Goal: Transaction & Acquisition: Purchase product/service

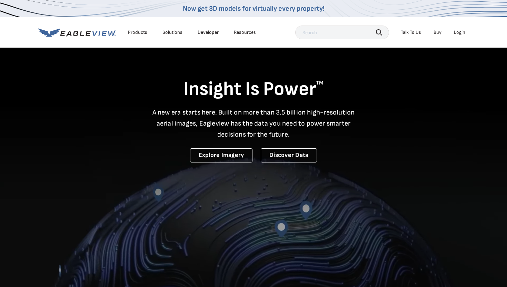
click at [461, 33] on div "Login" at bounding box center [459, 32] width 11 height 6
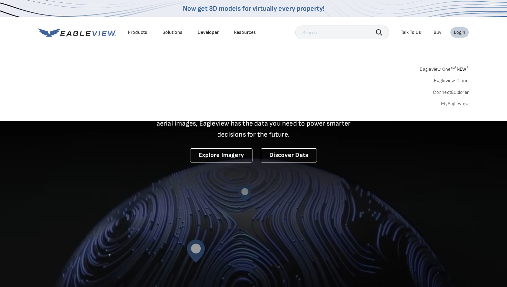
click at [439, 69] on link "Eagleview One™ * NEW *" at bounding box center [444, 68] width 49 height 8
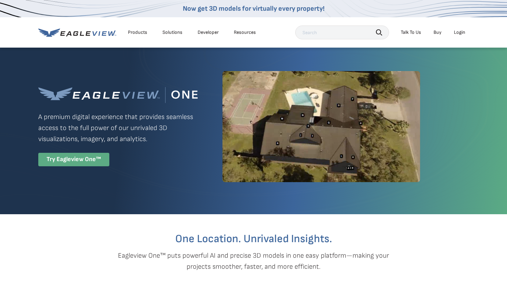
click at [85, 158] on div "Try Eagleview One™" at bounding box center [73, 159] width 71 height 13
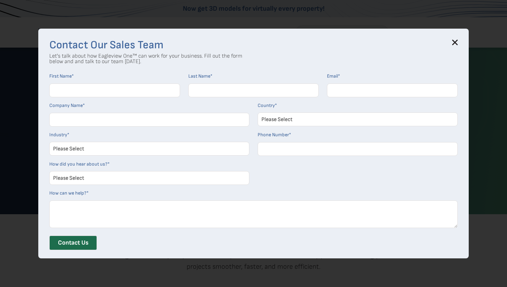
click at [452, 43] on icon at bounding box center [455, 43] width 6 height 6
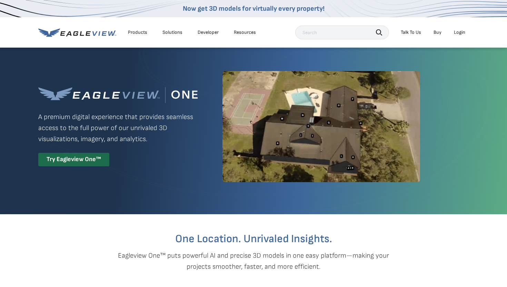
click at [457, 33] on div "Login" at bounding box center [459, 32] width 11 height 6
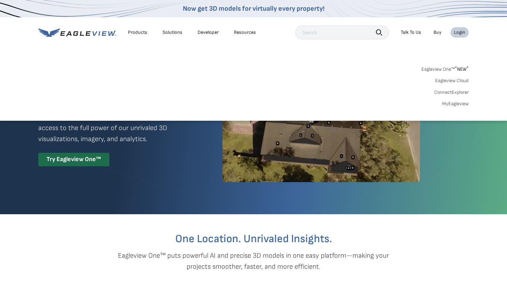
click at [450, 80] on link "Eagleview Cloud" at bounding box center [451, 81] width 33 height 6
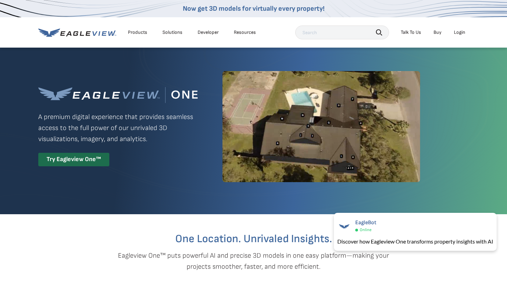
click at [465, 33] on div "Login" at bounding box center [459, 32] width 11 height 6
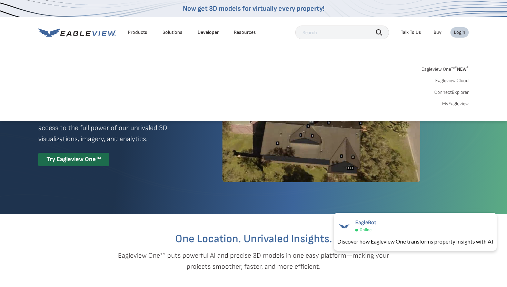
click at [454, 78] on link "Eagleview Cloud" at bounding box center [451, 81] width 33 height 6
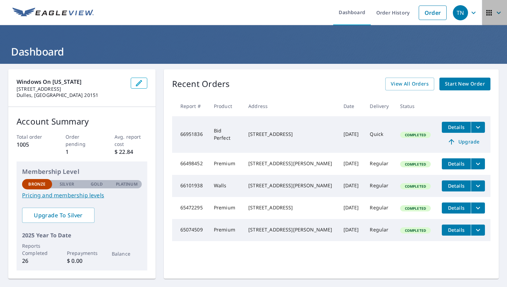
click at [493, 14] on icon "button" at bounding box center [489, 13] width 8 height 8
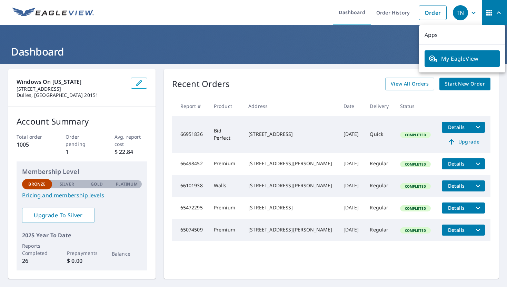
click at [464, 16] on div "TN" at bounding box center [460, 12] width 15 height 15
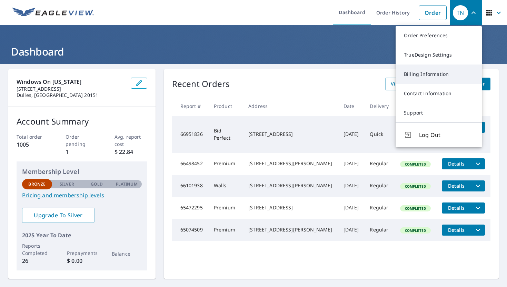
click at [435, 77] on link "Billing Information" at bounding box center [439, 73] width 86 height 19
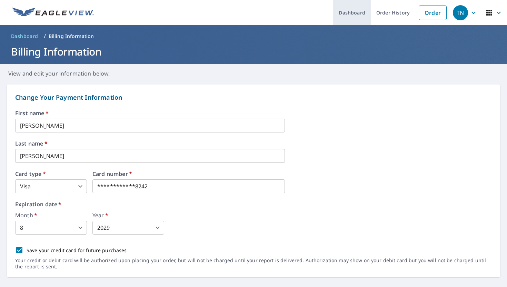
click at [345, 16] on link "Dashboard" at bounding box center [352, 12] width 38 height 25
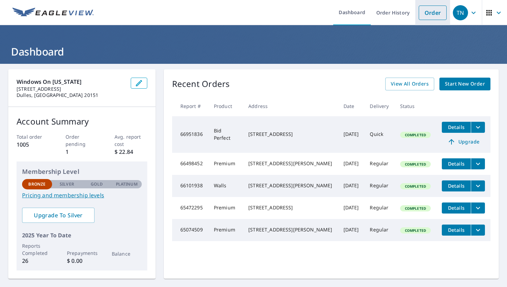
click at [438, 14] on link "Order" at bounding box center [433, 13] width 28 height 14
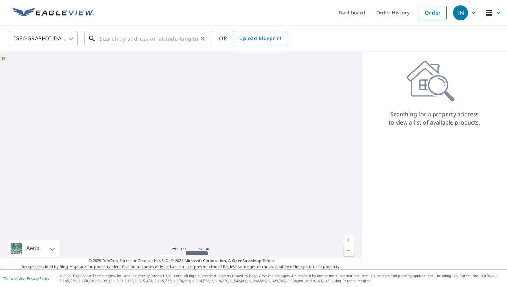
click at [122, 36] on input "text" at bounding box center [149, 38] width 98 height 19
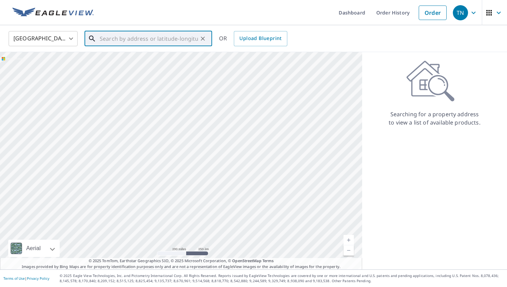
paste input "401 Horse Chestnut Court"
click at [130, 66] on p "Mount Airy, MD 21771" at bounding box center [152, 66] width 108 height 7
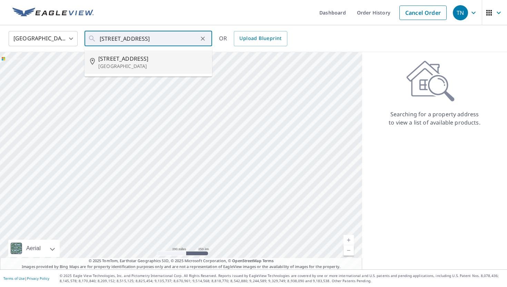
type input "401 Horse Chestnut Ct Mount Airy, MD 21771"
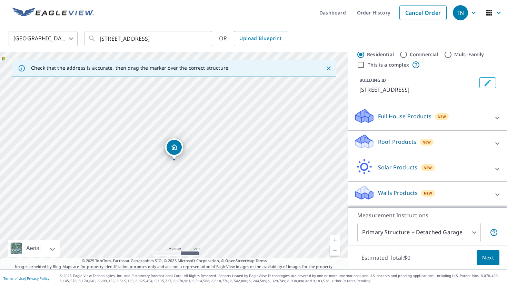
scroll to position [27, 0]
click at [393, 197] on div "Walls Products New" at bounding box center [421, 195] width 135 height 20
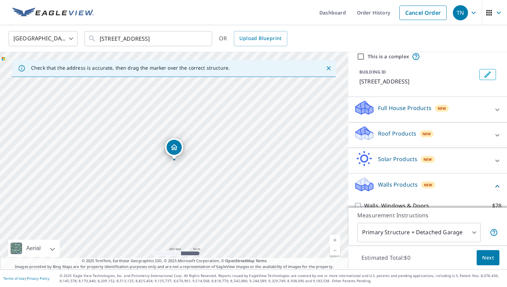
scroll to position [66, 0]
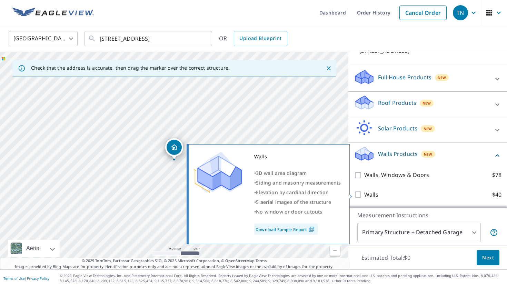
click at [370, 195] on p "Walls" at bounding box center [371, 194] width 14 height 9
click at [364, 195] on input "Walls $40" at bounding box center [359, 194] width 10 height 8
checkbox input "true"
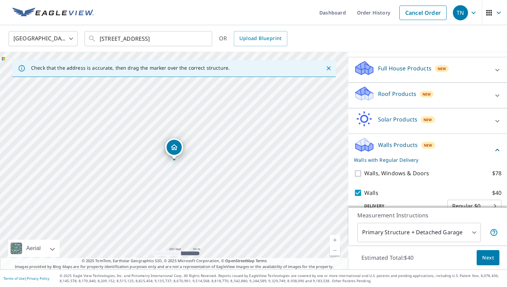
scroll to position [89, 0]
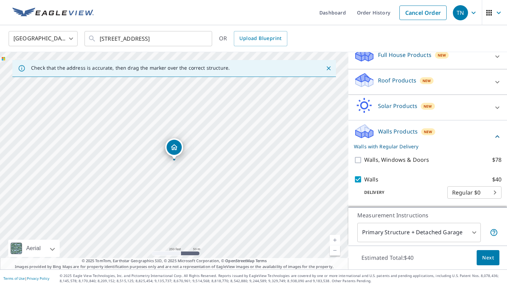
click at [485, 258] on span "Next" at bounding box center [488, 257] width 12 height 9
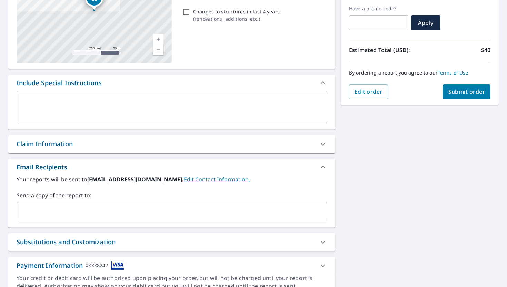
scroll to position [141, 0]
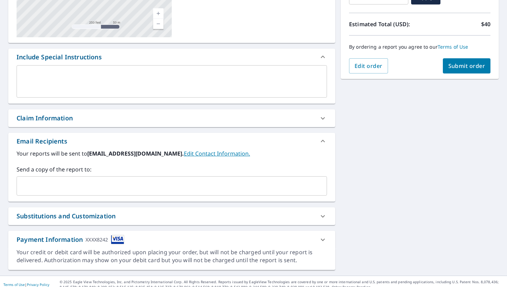
click at [38, 188] on input "text" at bounding box center [167, 185] width 294 height 13
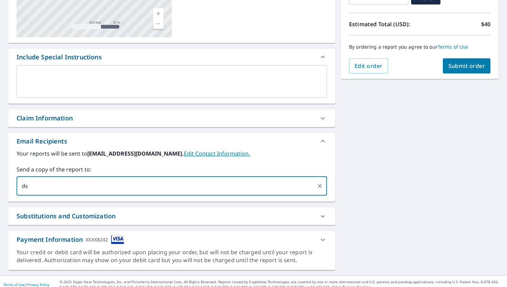
type input "dsher@WindowsOnWashington.net"
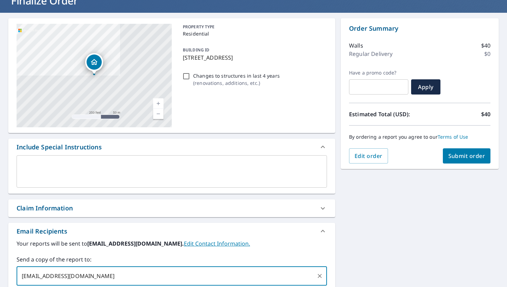
scroll to position [0, 0]
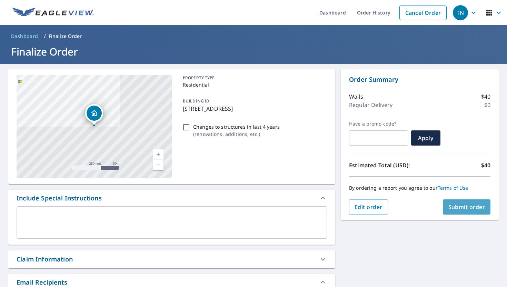
click at [464, 208] on span "Submit order" at bounding box center [466, 207] width 37 height 8
checkbox input "true"
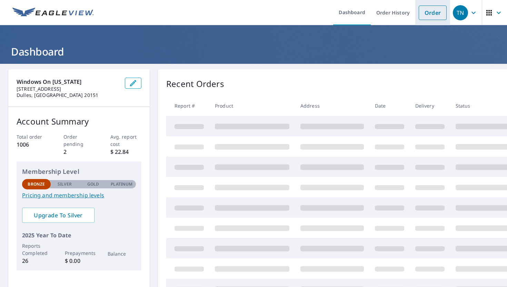
click at [436, 14] on link "Order" at bounding box center [433, 13] width 28 height 14
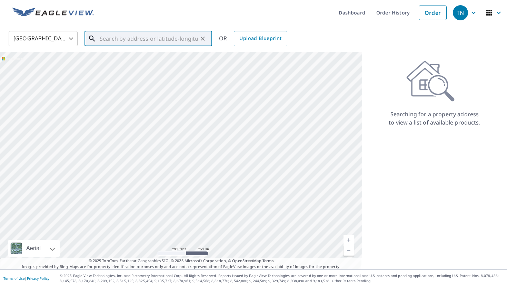
paste input "[STREET_ADDRESS][DEMOGRAPHIC_DATA]"
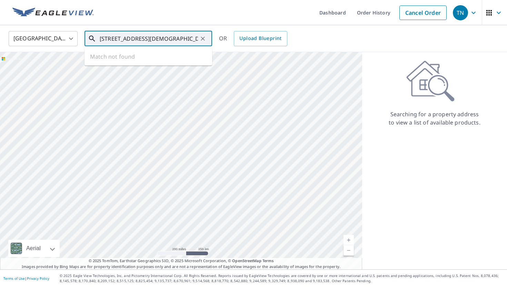
scroll to position [0, 10]
click at [123, 60] on span "[STREET_ADDRESS]" at bounding box center [152, 58] width 108 height 8
type input "[STREET_ADDRESS][DEMOGRAPHIC_DATA]"
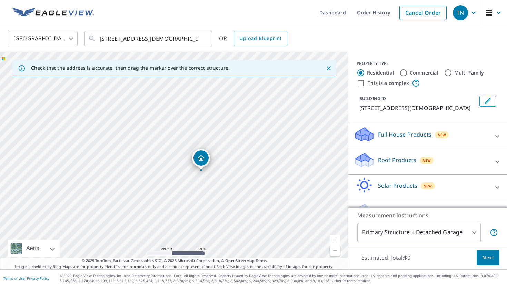
drag, startPoint x: 258, startPoint y: 189, endPoint x: 232, endPoint y: 177, distance: 28.7
click at [232, 177] on div "[STREET_ADDRESS][DEMOGRAPHIC_DATA]" at bounding box center [174, 160] width 348 height 217
click at [397, 159] on p "Roof Products" at bounding box center [397, 160] width 38 height 8
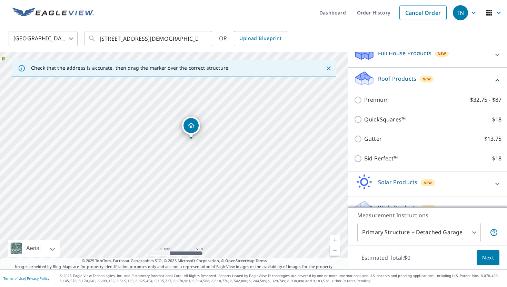
scroll to position [91, 0]
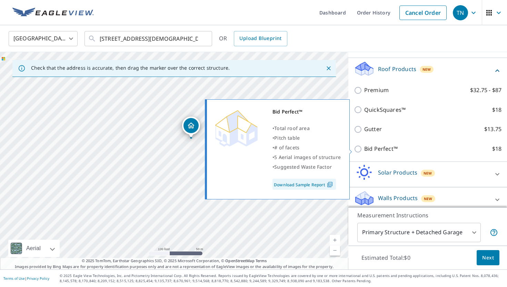
click at [371, 148] on p "Bid Perfect™" at bounding box center [380, 149] width 33 height 9
click at [364, 148] on input "Bid Perfect™ $18" at bounding box center [359, 149] width 10 height 8
checkbox input "true"
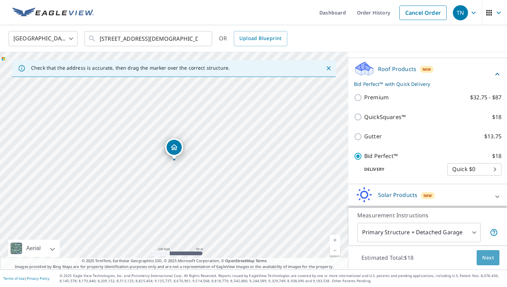
click at [484, 256] on span "Next" at bounding box center [488, 257] width 12 height 9
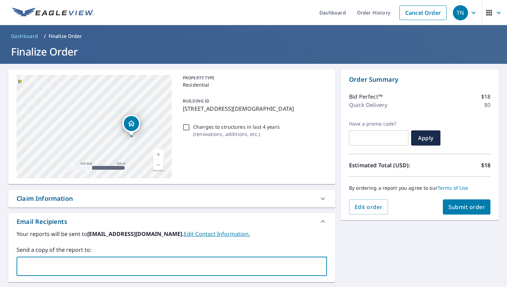
click at [29, 269] on input "text" at bounding box center [167, 266] width 294 height 13
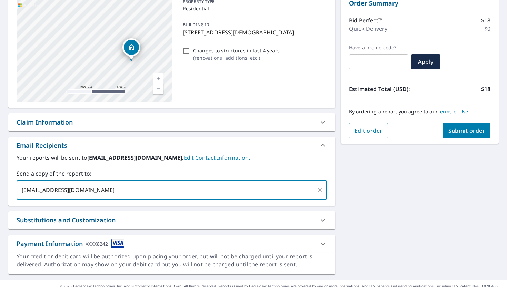
scroll to position [78, 0]
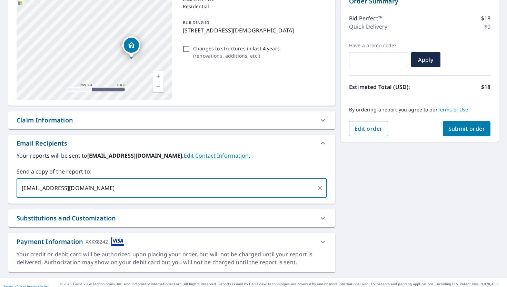
type input "[EMAIL_ADDRESS][DOMAIN_NAME]"
click at [461, 130] on span "Submit order" at bounding box center [466, 129] width 37 height 8
checkbox input "true"
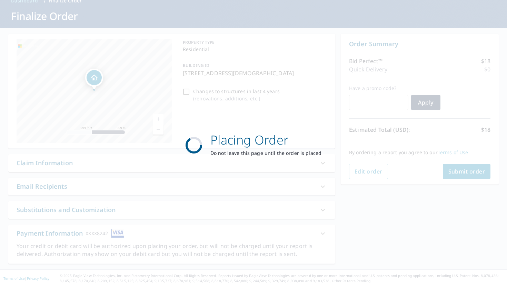
scroll to position [36, 0]
